Goal: Information Seeking & Learning: Learn about a topic

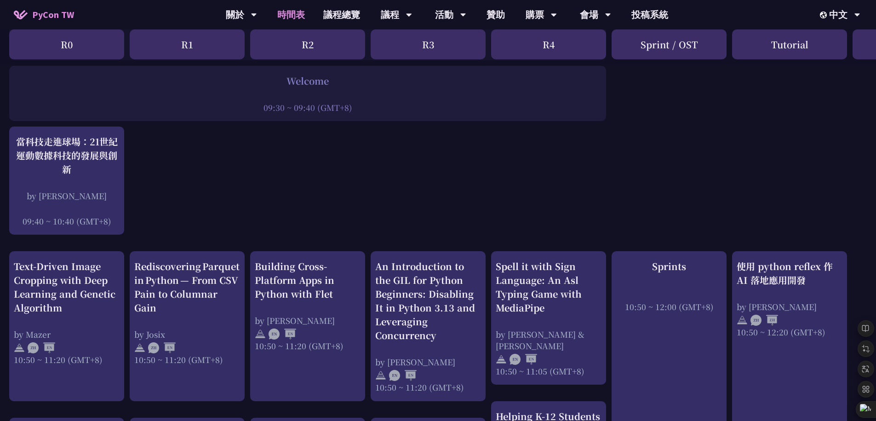
scroll to position [193, 0]
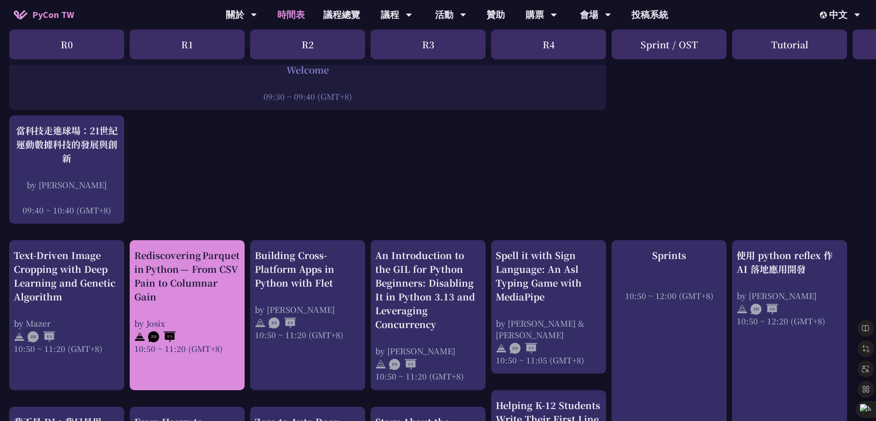
click at [208, 337] on div at bounding box center [187, 336] width 106 height 14
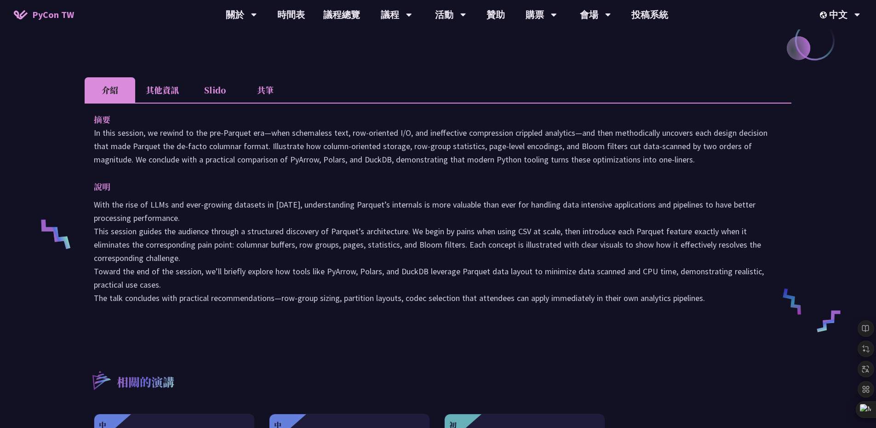
scroll to position [234, 0]
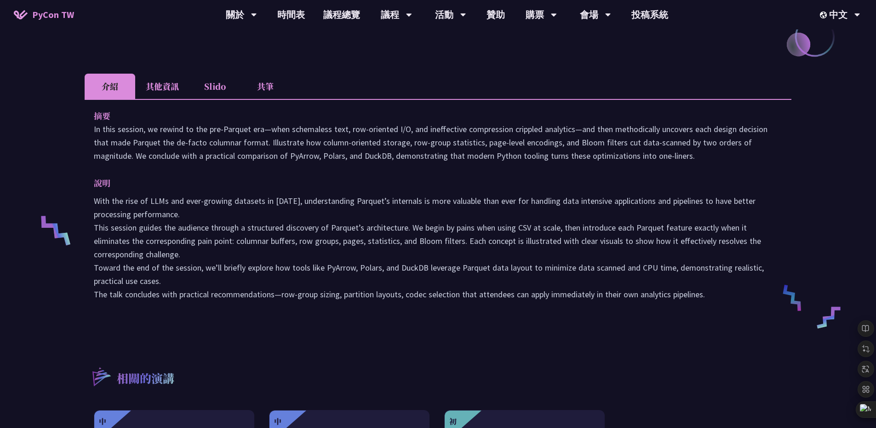
click at [736, 288] on p "With the rise of LLMs and ever-growing datasets in [DATE], understanding Parque…" at bounding box center [438, 247] width 688 height 107
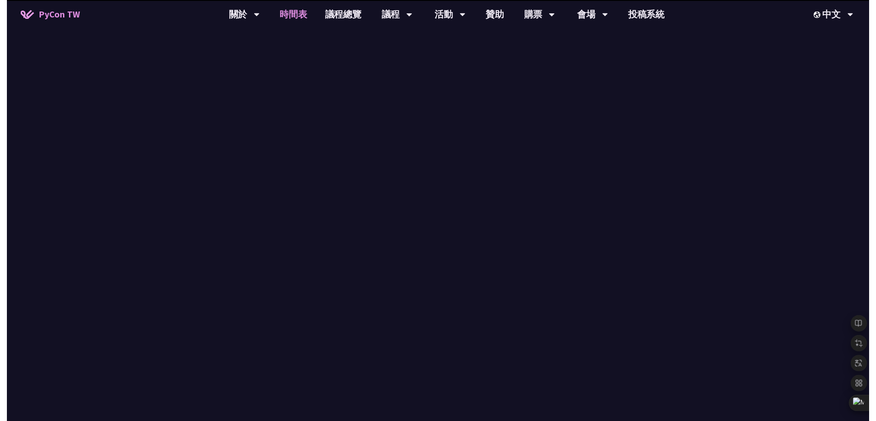
scroll to position [193, 0]
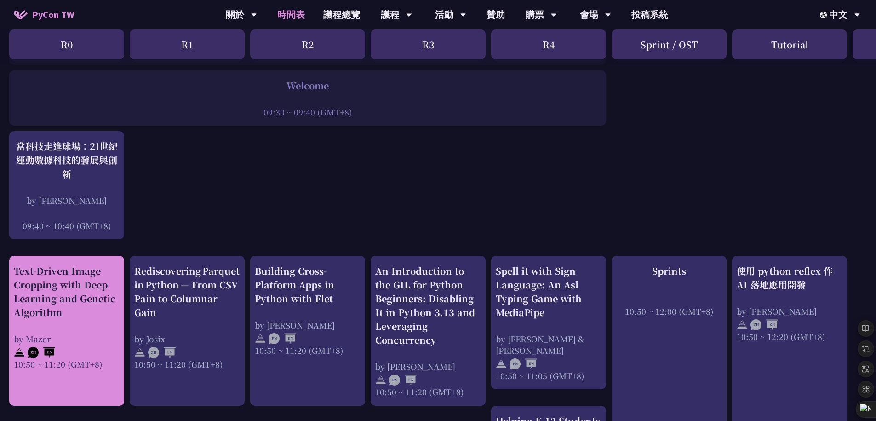
click at [80, 340] on div "Text-Driven Image Cropping with Deep Learning and Genetic Algorithm by [PERSON_…" at bounding box center [67, 317] width 106 height 106
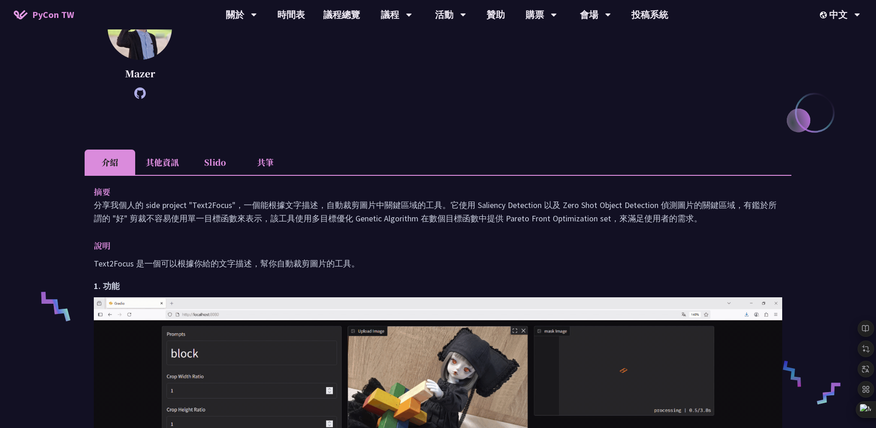
scroll to position [179, 0]
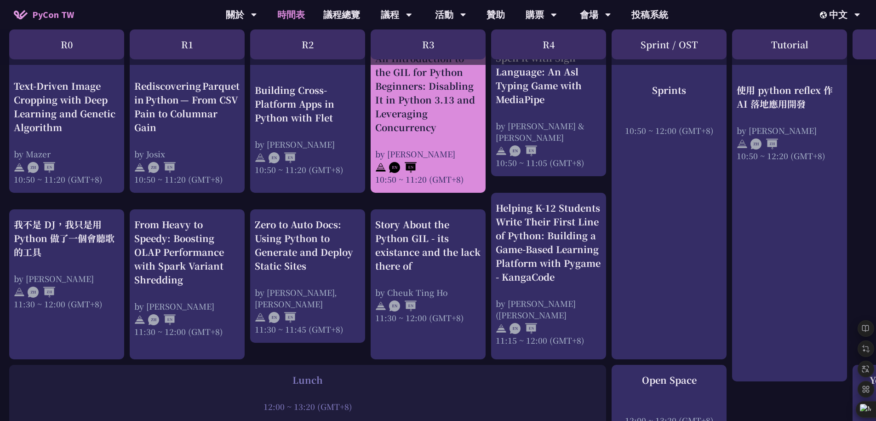
scroll to position [393, 0]
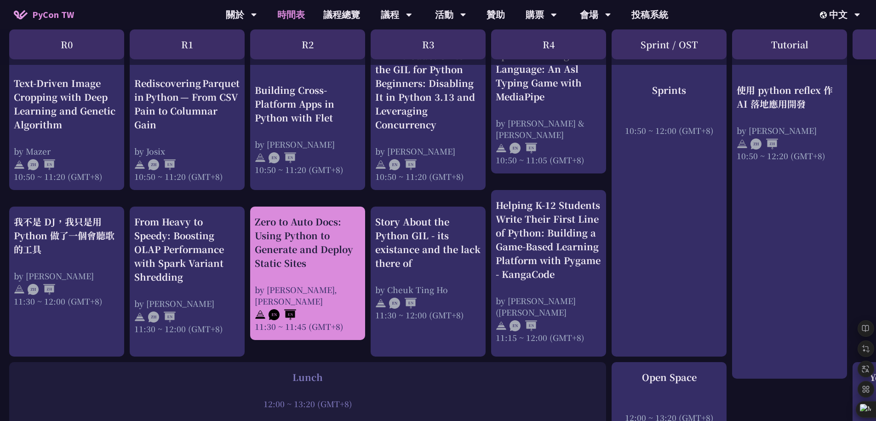
click at [330, 269] on div "Zero to Auto Docs: Using Python to Generate and Deploy Static Sites by [PERSON_…" at bounding box center [308, 273] width 106 height 117
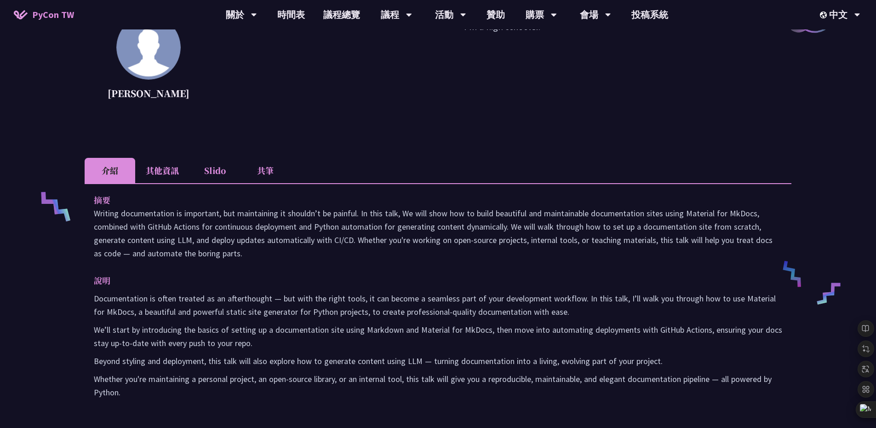
scroll to position [255, 0]
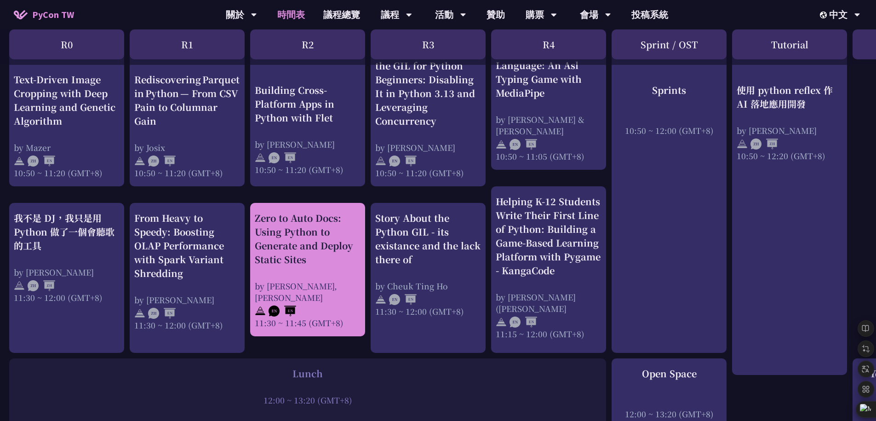
scroll to position [402, 0]
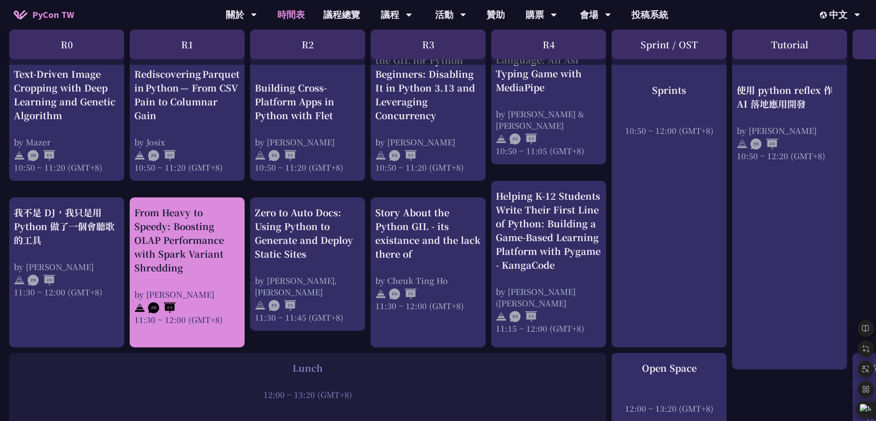
click at [218, 246] on div "From Heavy to Speedy: Boosting OLAP Performance with Spark Variant Shredding" at bounding box center [187, 240] width 106 height 69
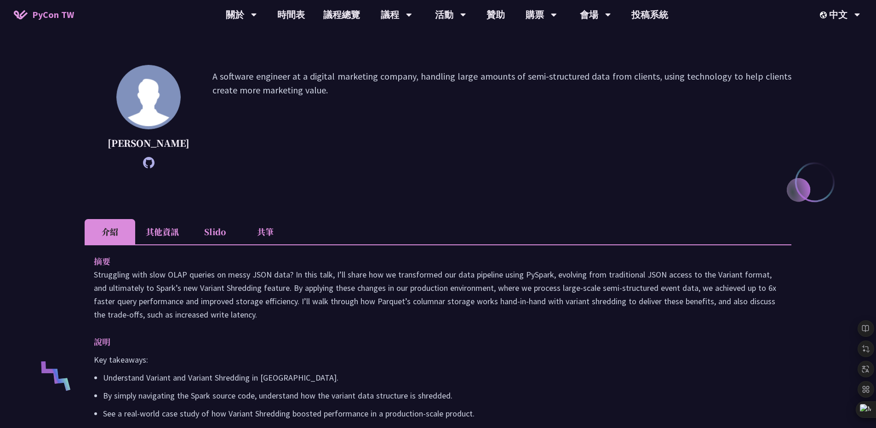
scroll to position [172, 0]
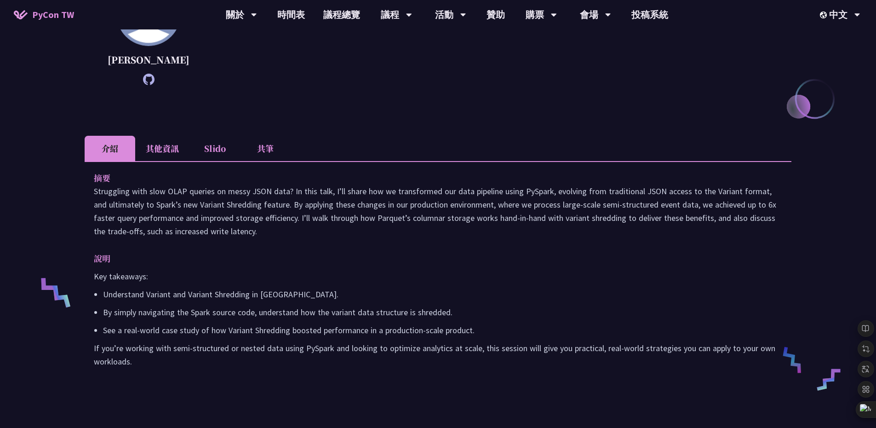
drag, startPoint x: 235, startPoint y: 375, endPoint x: 84, endPoint y: 213, distance: 221.2
click at [84, 213] on div "From Heavy to Speedy: Boosting OLAP Performance with Spark Variant Shredding [P…" at bounding box center [438, 165] width 876 height 674
click at [81, 200] on icon at bounding box center [81, 200] width 8 height 8
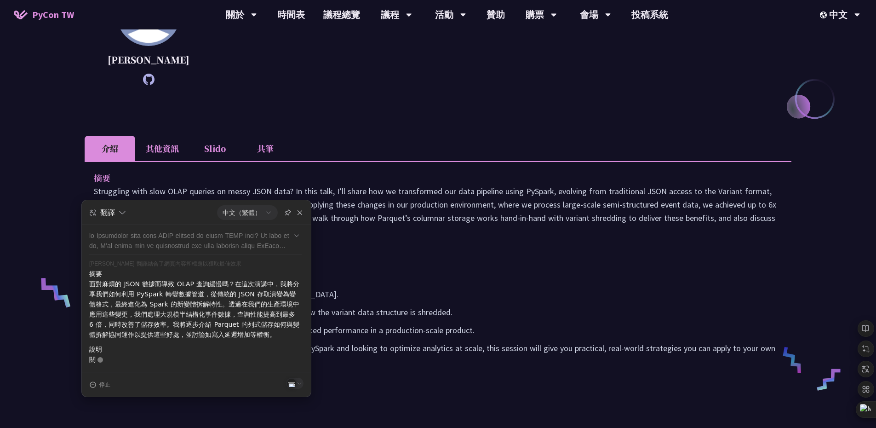
click at [353, 283] on p "Key takeaways:" at bounding box center [438, 275] width 688 height 13
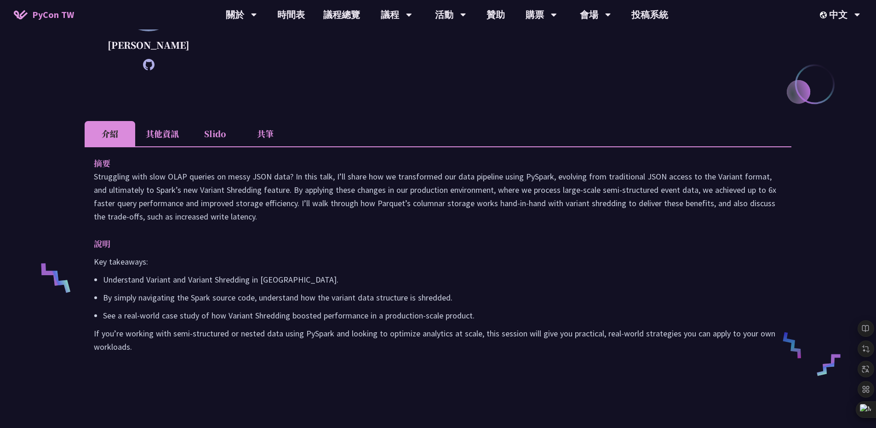
scroll to position [200, 0]
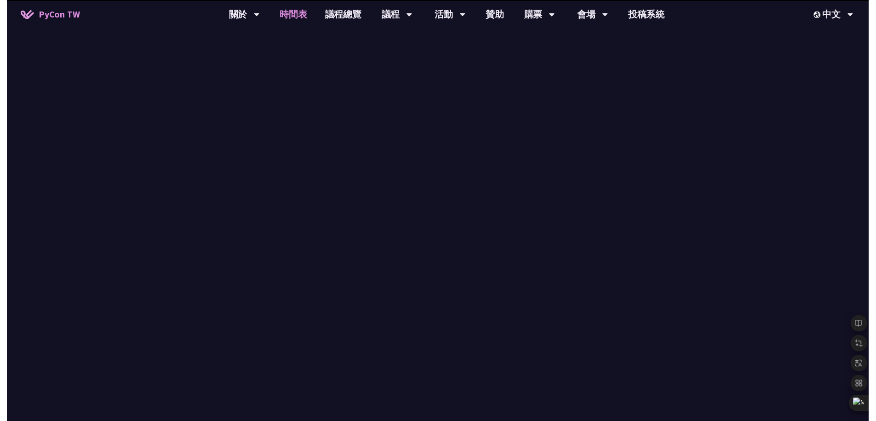
scroll to position [402, 0]
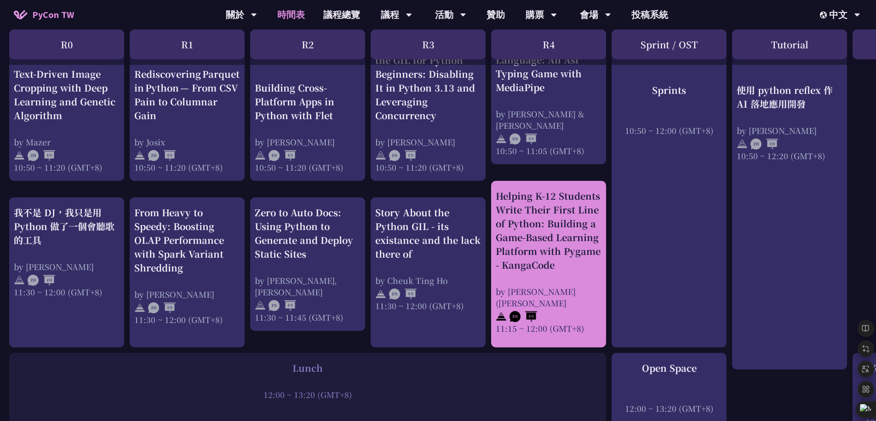
click at [576, 262] on div "Helping K-12 Students Write Their First Line of Python: Building a Game-Based L…" at bounding box center [549, 230] width 106 height 83
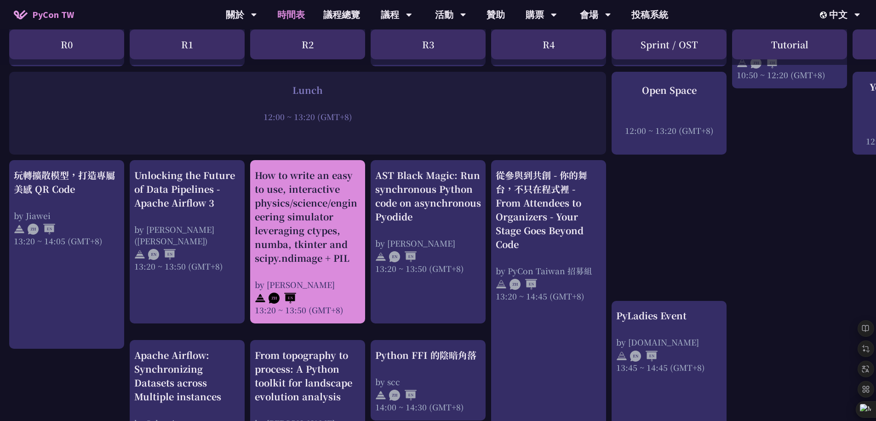
scroll to position [685, 0]
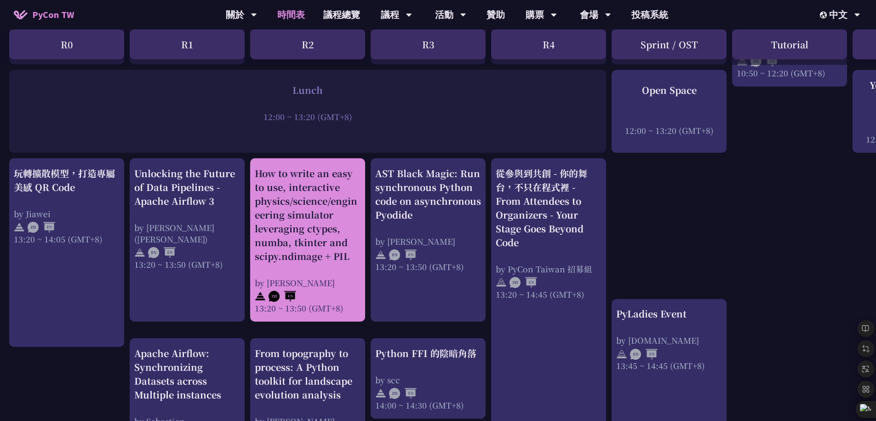
click at [314, 248] on div "How to write an easy to use, interactive physics/science/engineering simulator …" at bounding box center [308, 214] width 106 height 97
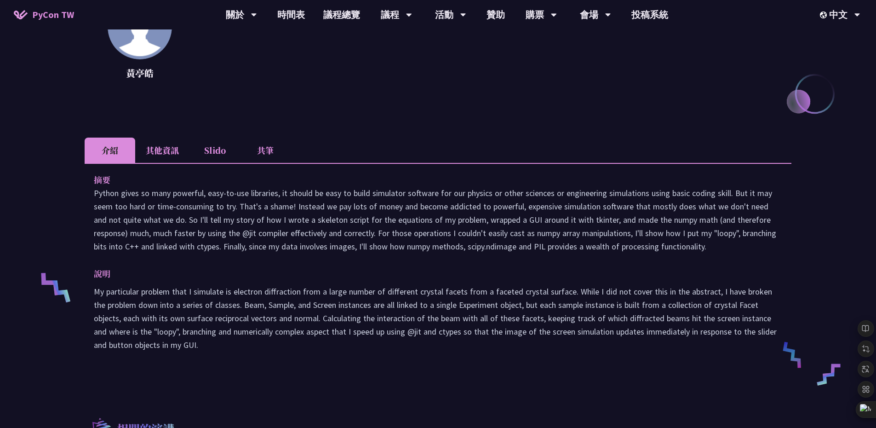
scroll to position [193, 0]
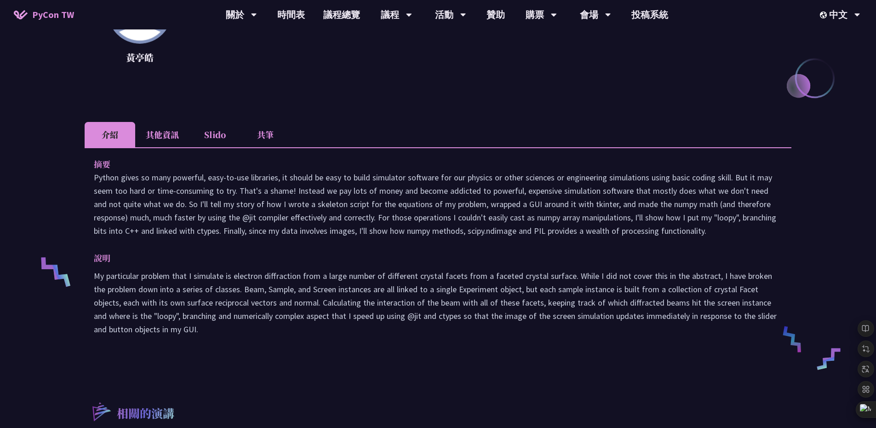
drag, startPoint x: 627, startPoint y: 346, endPoint x: 82, endPoint y: 182, distance: 569.0
click at [82, 182] on div "How to write an easy to use, interactive physics/science/engineering simulator …" at bounding box center [438, 246] width 876 height 878
click at [77, 163] on div at bounding box center [81, 168] width 18 height 13
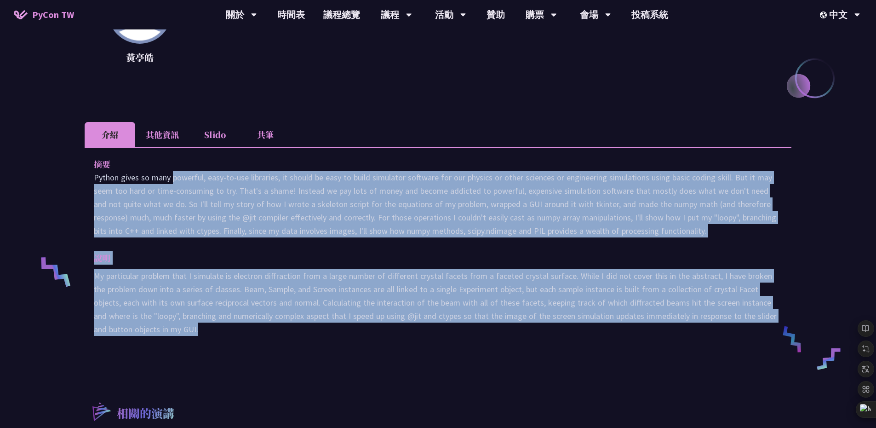
drag, startPoint x: 203, startPoint y: 336, endPoint x: 89, endPoint y: 182, distance: 191.4
click at [89, 182] on div "摘要 說明 My particular problem that I simulate is electron diffraction from a larg…" at bounding box center [438, 252] width 707 height 211
click at [89, 169] on icon at bounding box center [87, 169] width 7 height 7
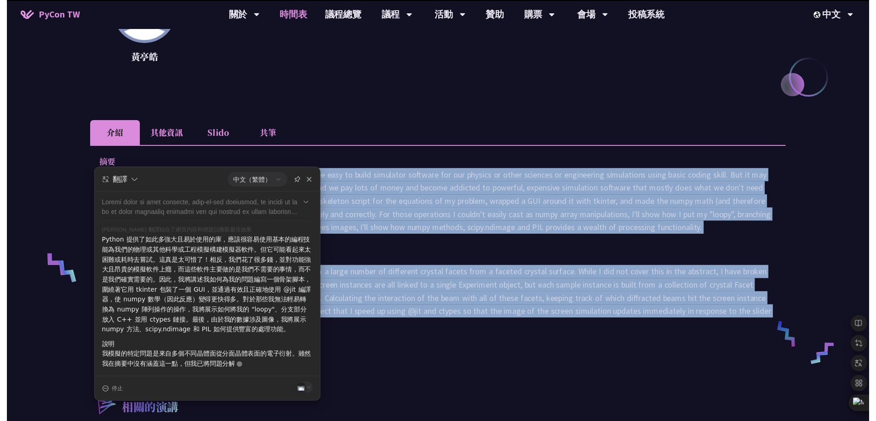
scroll to position [685, 0]
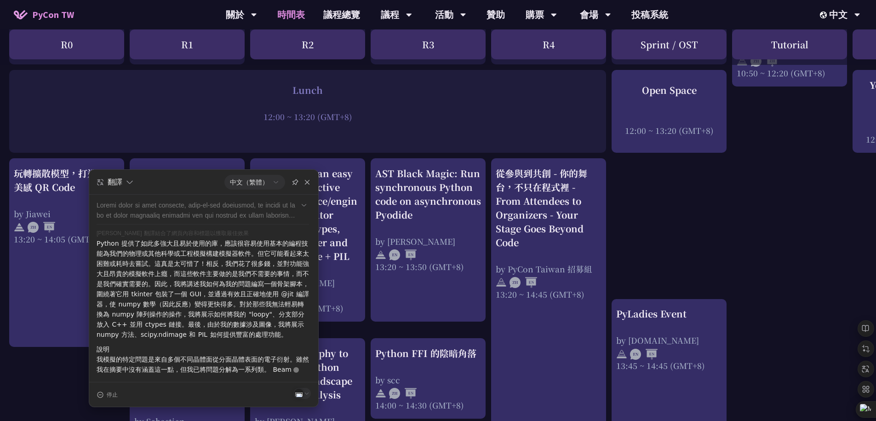
click at [691, 264] on div "An Introduction to the GIL for Python Beginners: Disabling It in Python 3.13 an…" at bounding box center [488, 244] width 977 height 1485
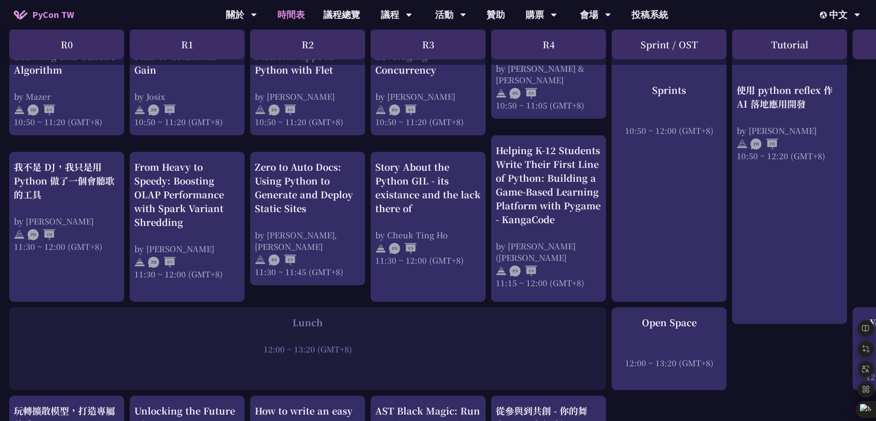
scroll to position [0, 0]
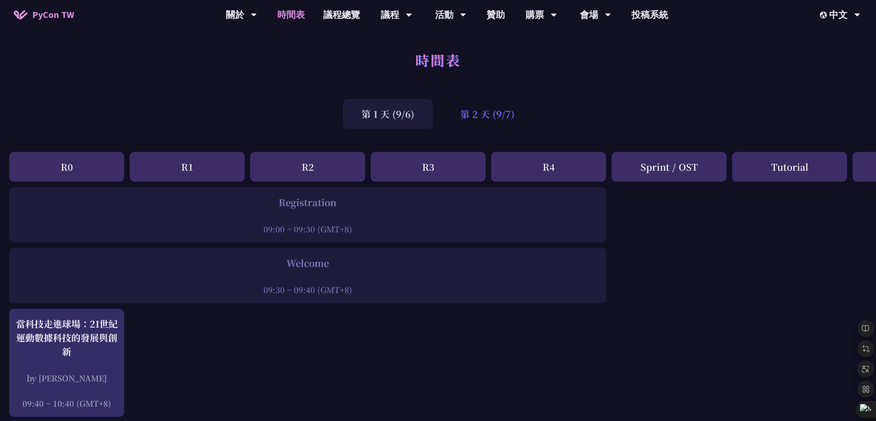
click at [464, 120] on div "第 2 天 (9/7)" at bounding box center [487, 114] width 91 height 30
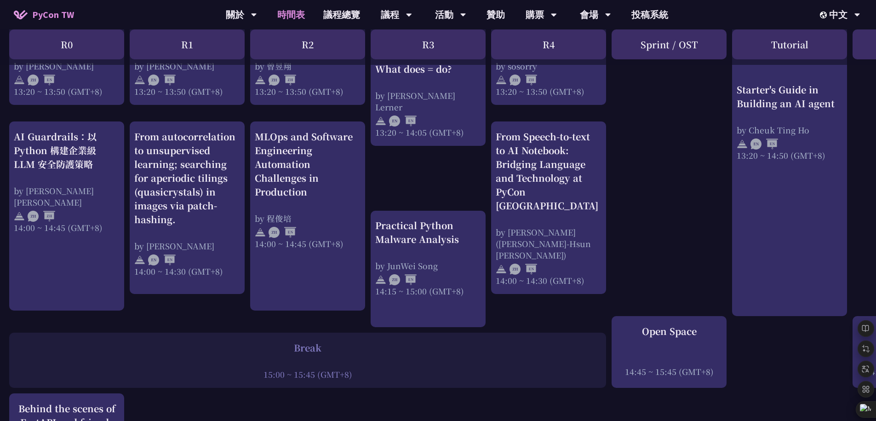
scroll to position [897, 0]
